Goal: Transaction & Acquisition: Purchase product/service

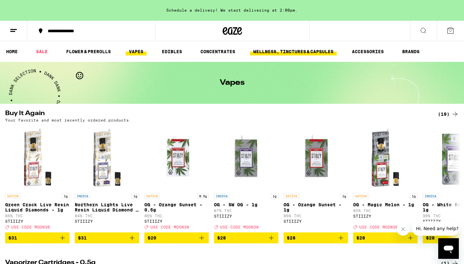
click at [305, 49] on link "WELLNESS, TINCTURES & CAPSULES" at bounding box center [293, 52] width 87 height 8
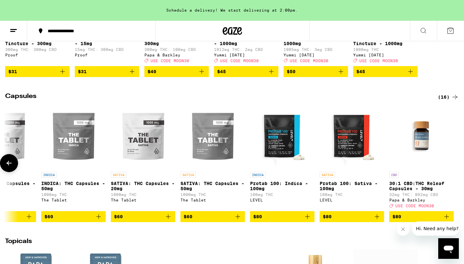
scroll to position [0, 660]
